Goal: Task Accomplishment & Management: Use online tool/utility

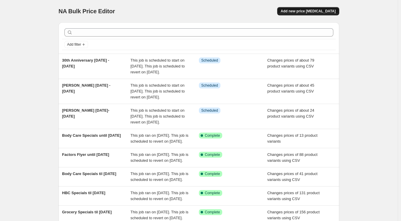
click at [332, 11] on span "Add new price [MEDICAL_DATA]" at bounding box center [308, 11] width 55 height 5
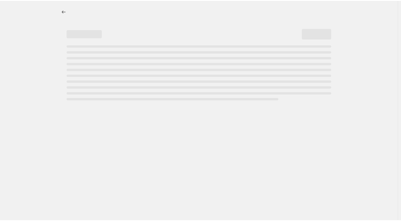
select select "percentage"
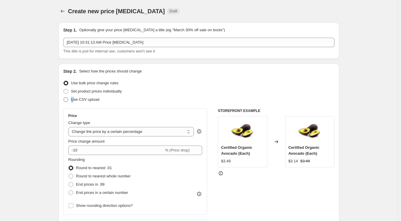
click at [74, 101] on span "Use CSV upload" at bounding box center [85, 99] width 28 height 4
click at [67, 100] on span at bounding box center [65, 99] width 5 height 5
click at [64, 98] on input "Use CSV upload" at bounding box center [63, 97] width 0 height 0
radio input "true"
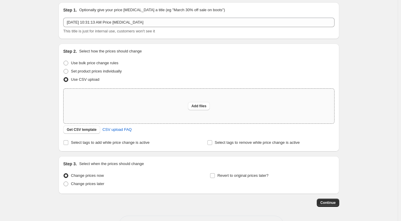
scroll to position [30, 0]
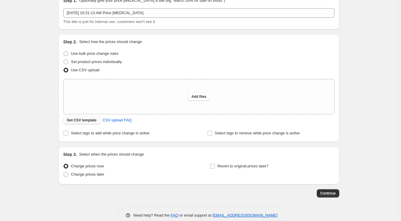
click at [87, 120] on span "Get CSV template" at bounding box center [82, 120] width 30 height 5
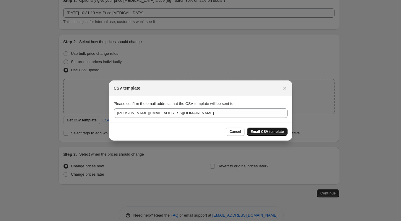
click at [255, 132] on span "Email CSV template" at bounding box center [266, 132] width 33 height 5
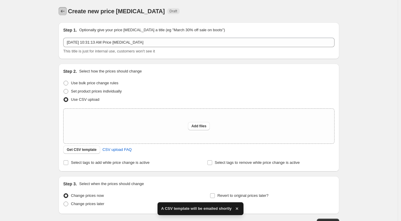
click at [64, 12] on icon "Price change jobs" at bounding box center [63, 11] width 6 height 6
